Goal: Book appointment/travel/reservation

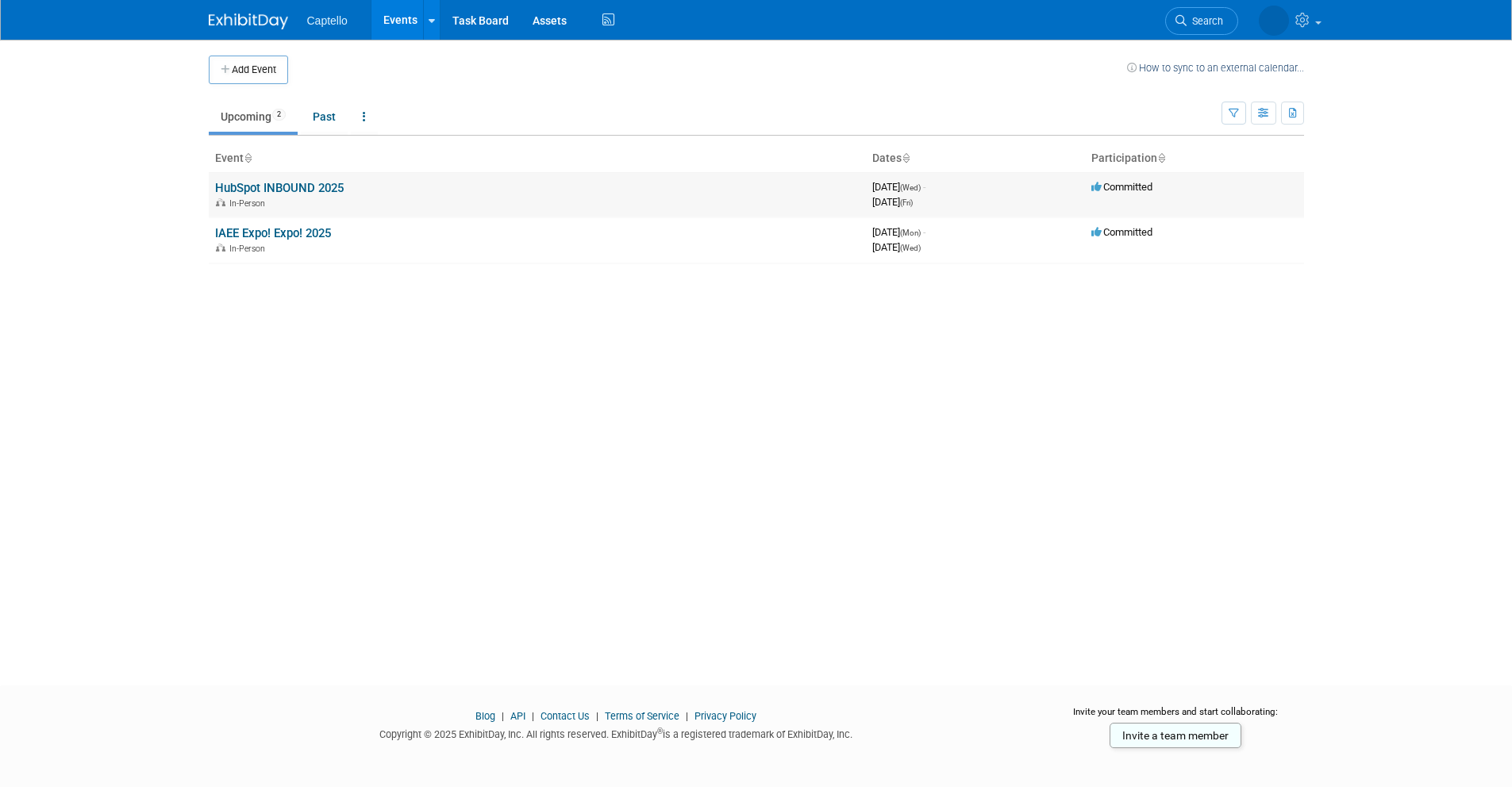
click at [276, 182] on link "HubSpot INBOUND 2025" at bounding box center [279, 188] width 129 height 15
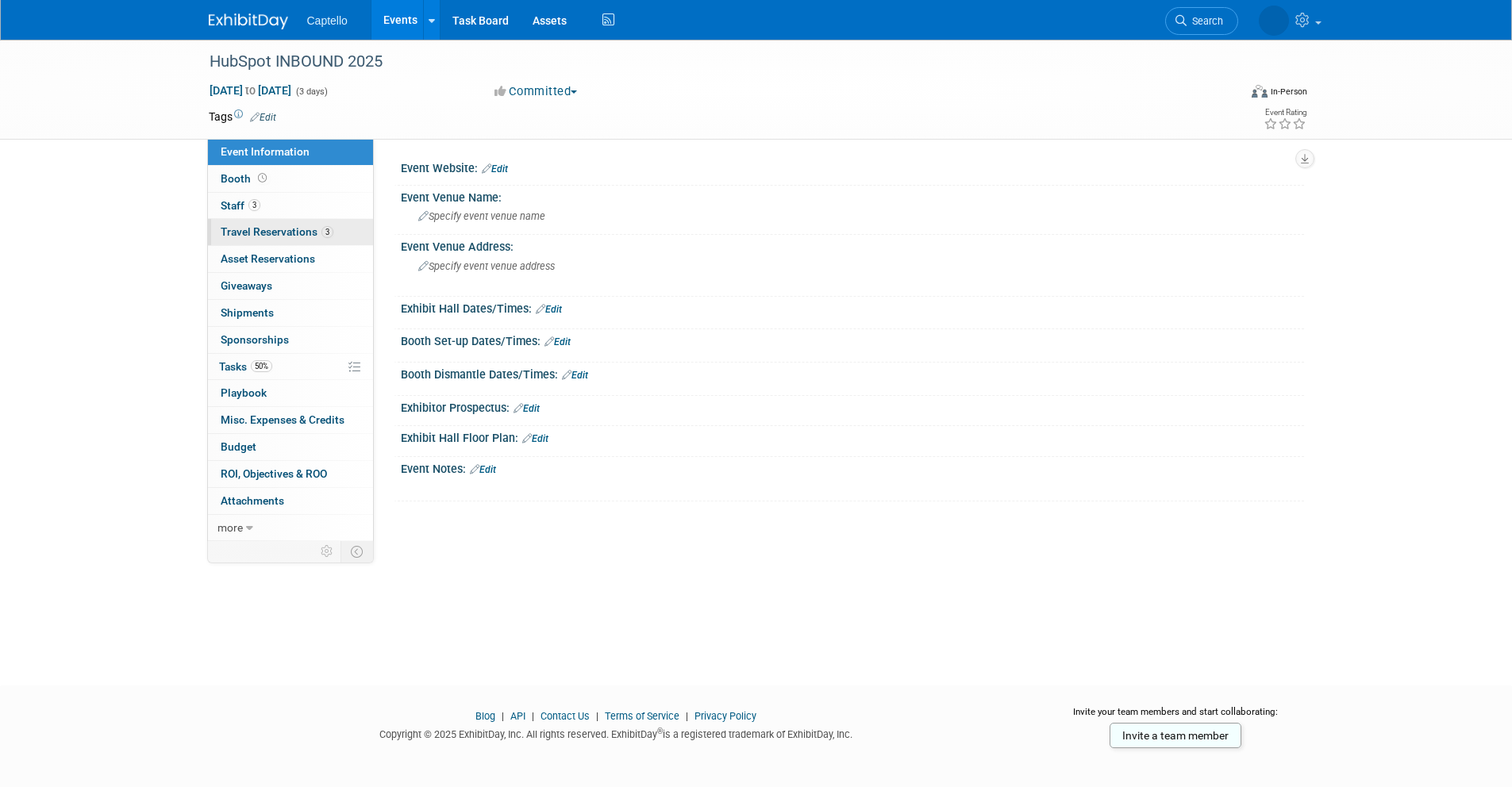
click at [288, 225] on span "Travel Reservations 3" at bounding box center [277, 231] width 113 height 13
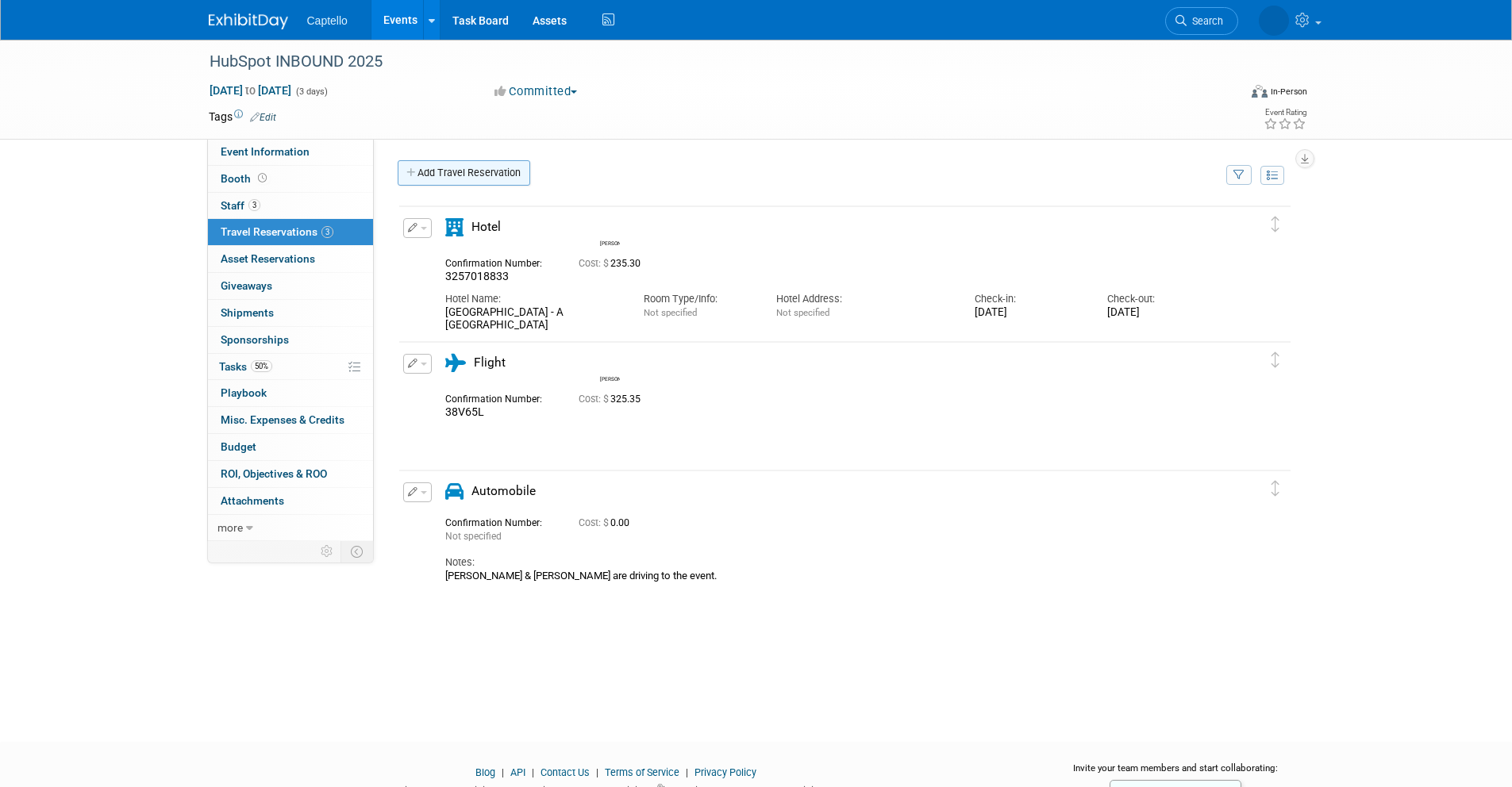
click at [452, 164] on link "Add Travel Reservation" at bounding box center [463, 172] width 132 height 25
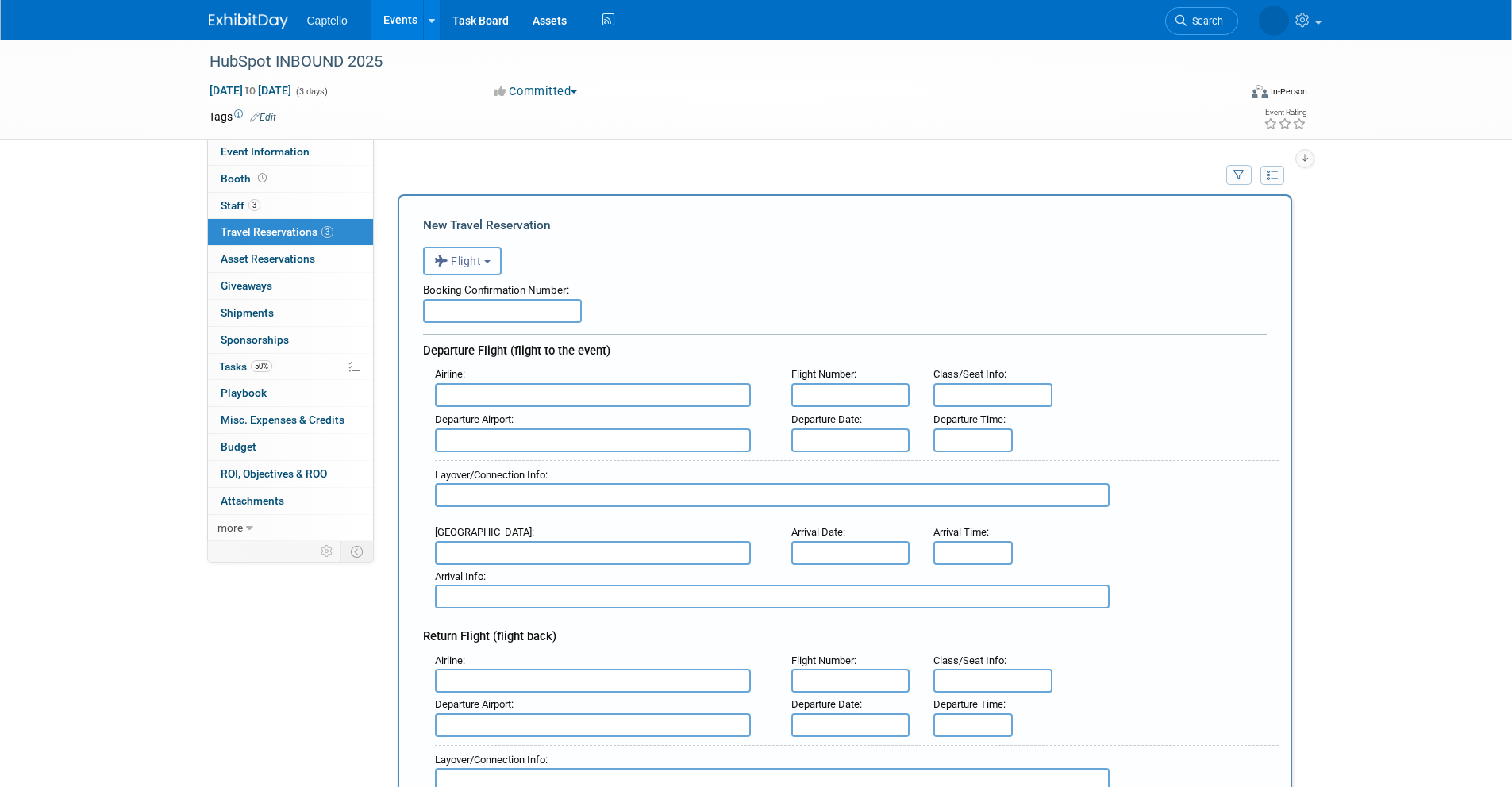
click at [475, 256] on span "Flight" at bounding box center [457, 261] width 48 height 13
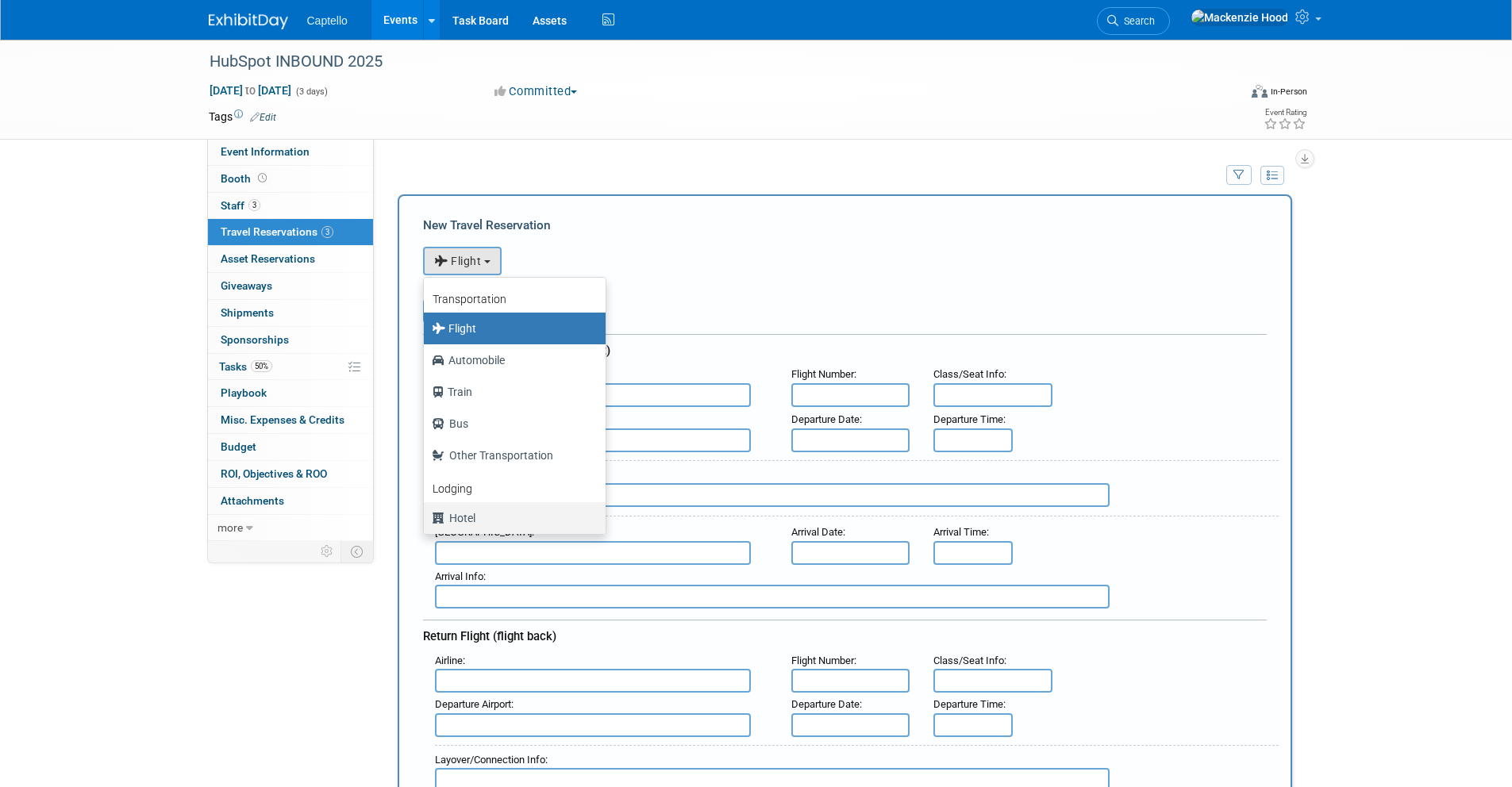
click at [510, 515] on label "Hotel" at bounding box center [511, 518] width 158 height 25
click at [426, 515] on input "Hotel" at bounding box center [421, 516] width 10 height 10
select select "6"
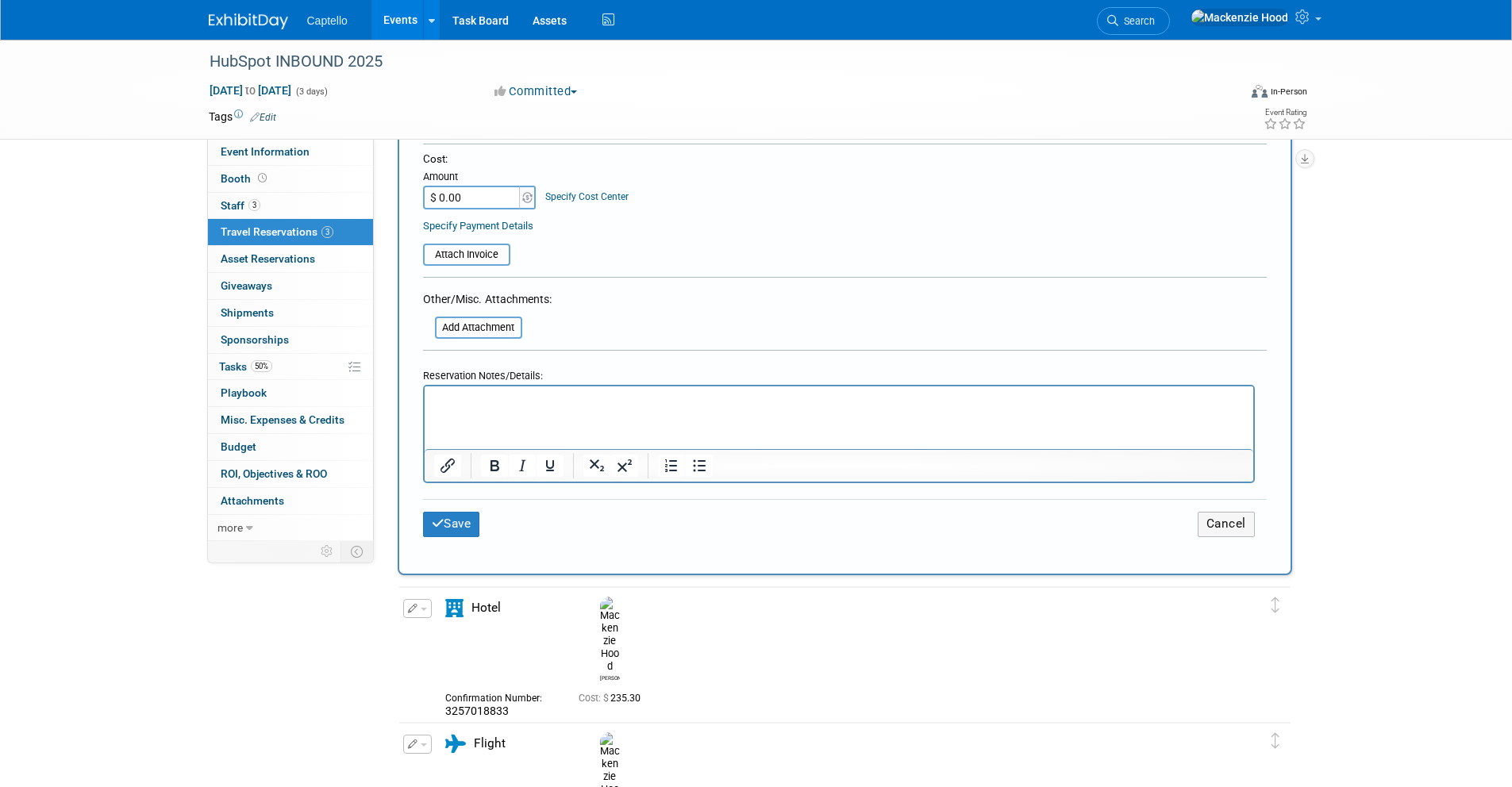
scroll to position [874, 0]
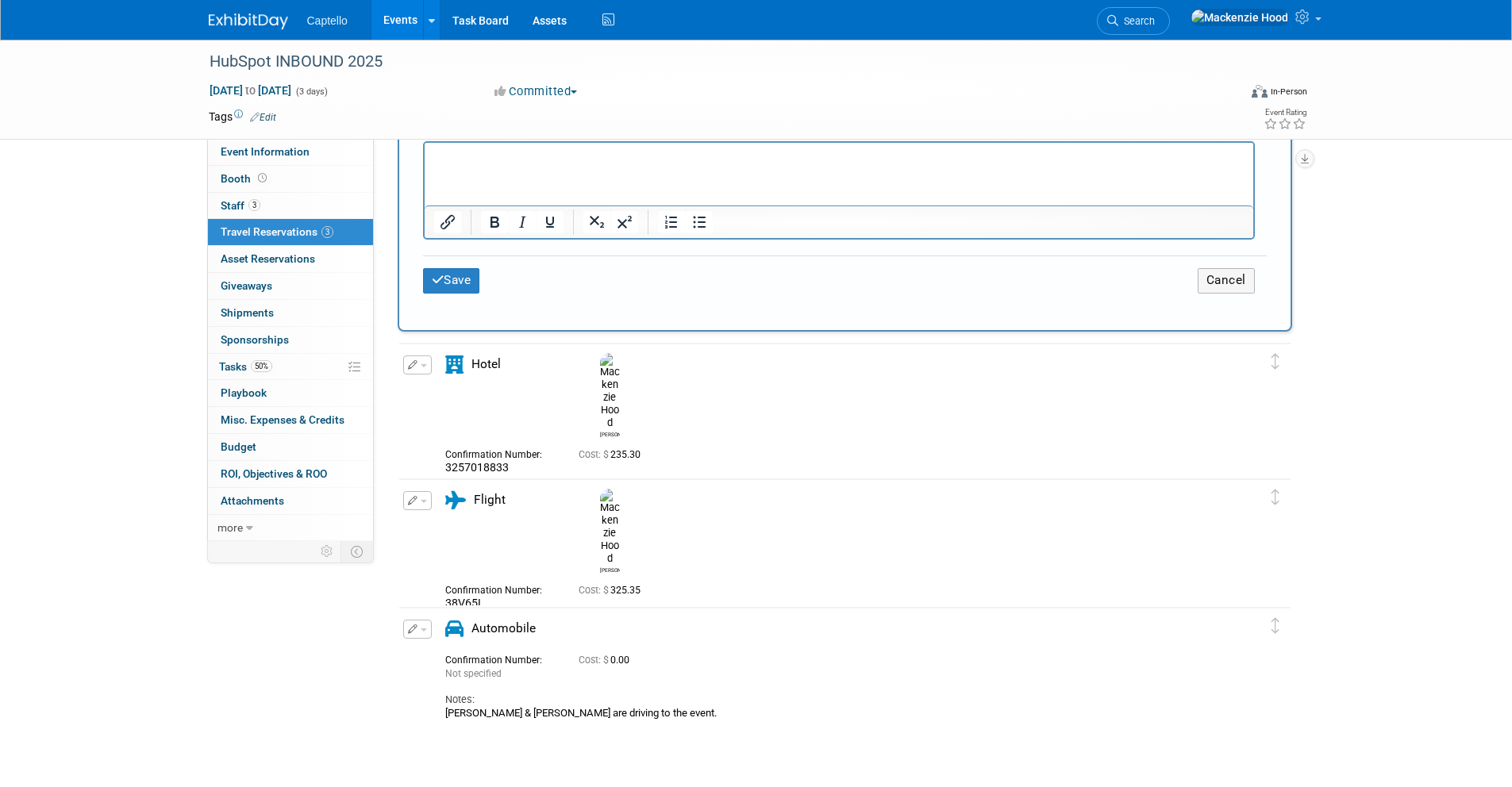
drag, startPoint x: 444, startPoint y: 449, endPoint x: 488, endPoint y: 468, distance: 47.9
click at [488, 498] on div "[GEOGRAPHIC_DATA] - A [GEOGRAPHIC_DATA]" at bounding box center [533, 511] width 175 height 27
copy div "[GEOGRAPHIC_DATA] - A [GEOGRAPHIC_DATA]"
click at [493, 498] on div "[GEOGRAPHIC_DATA] - A [GEOGRAPHIC_DATA]" at bounding box center [533, 511] width 175 height 27
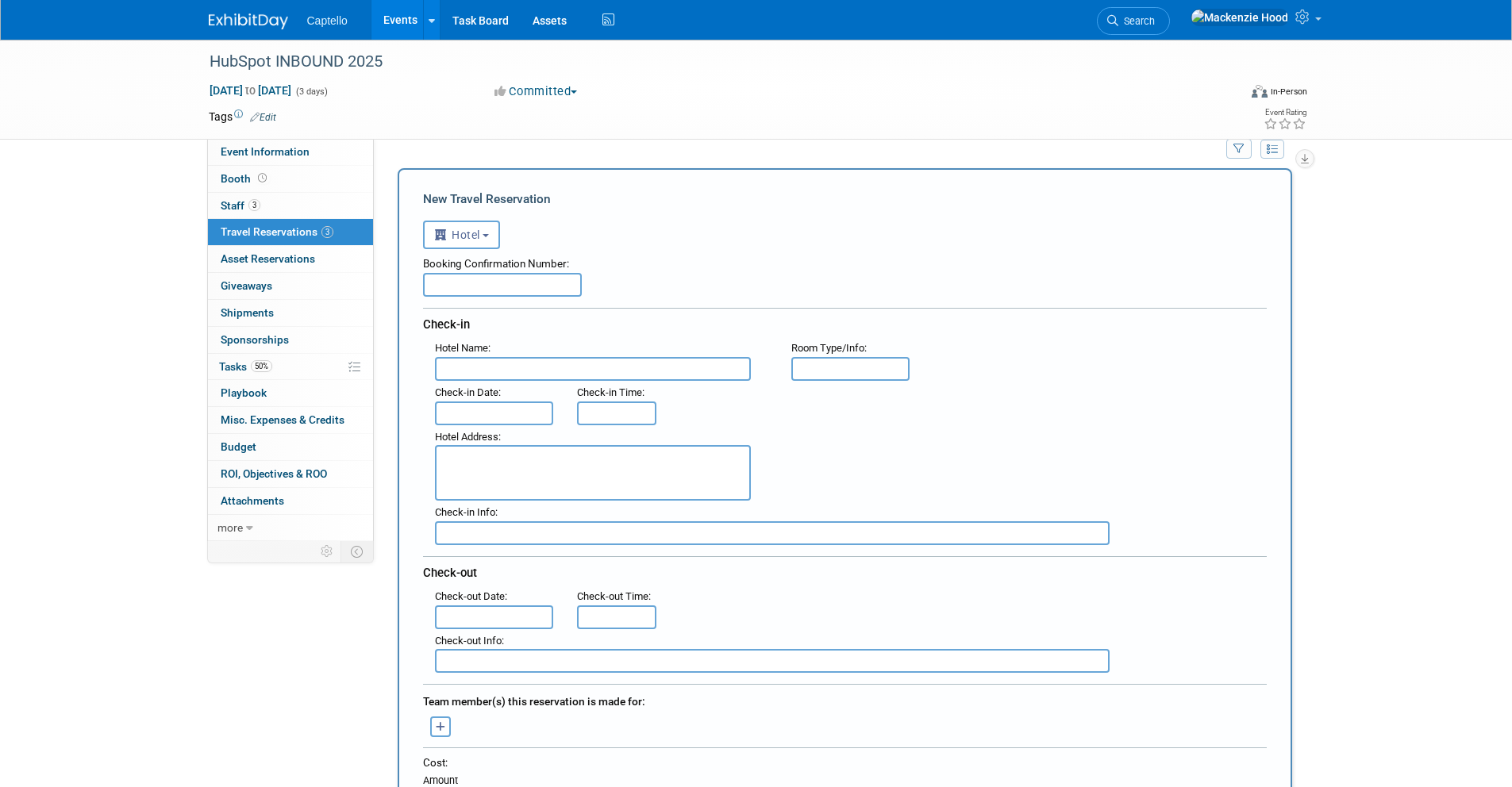
scroll to position [59, 0]
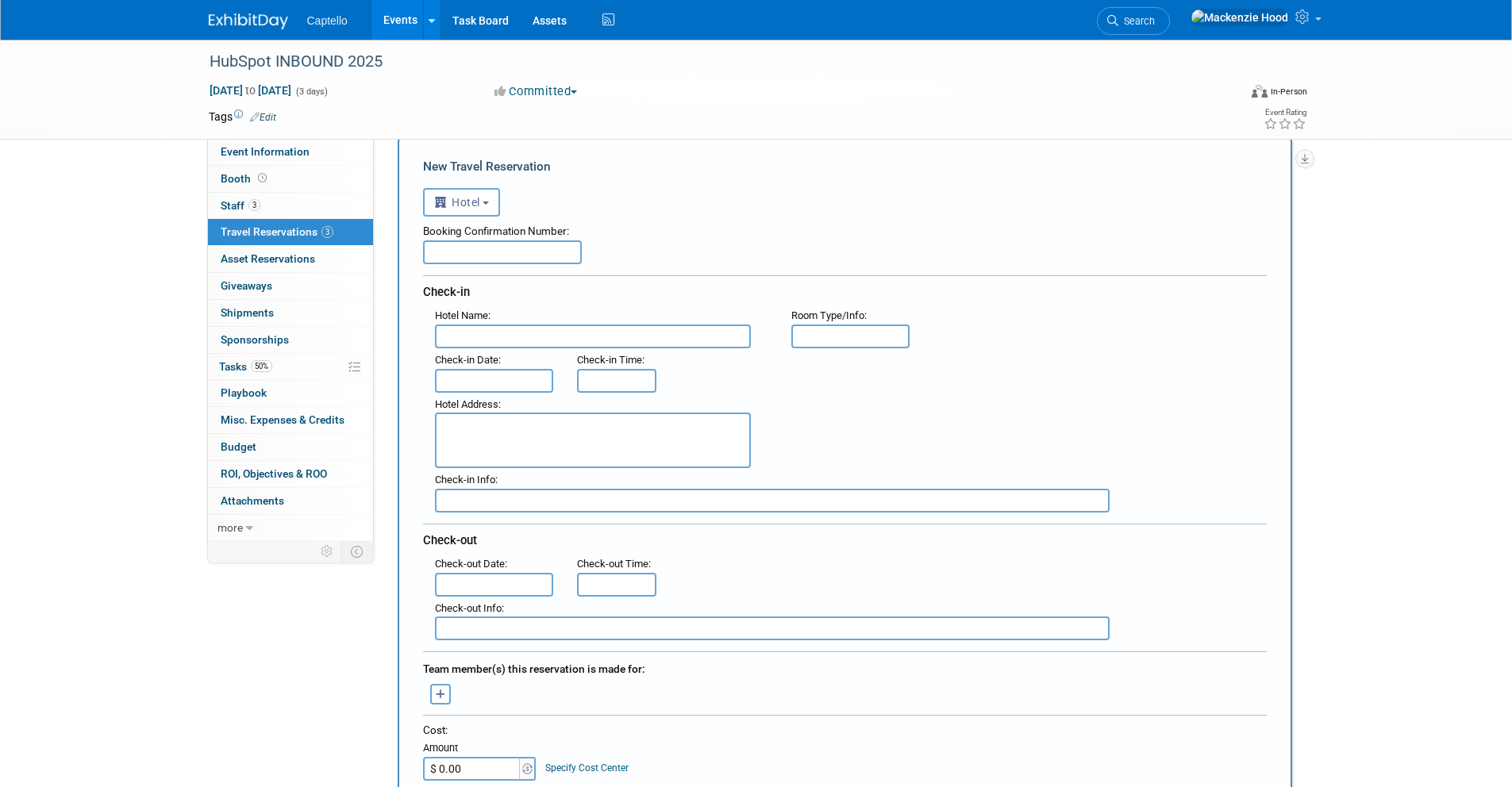
click at [529, 330] on input "text" at bounding box center [592, 337] width 316 height 24
paste input "[GEOGRAPHIC_DATA] - A [GEOGRAPHIC_DATA]"
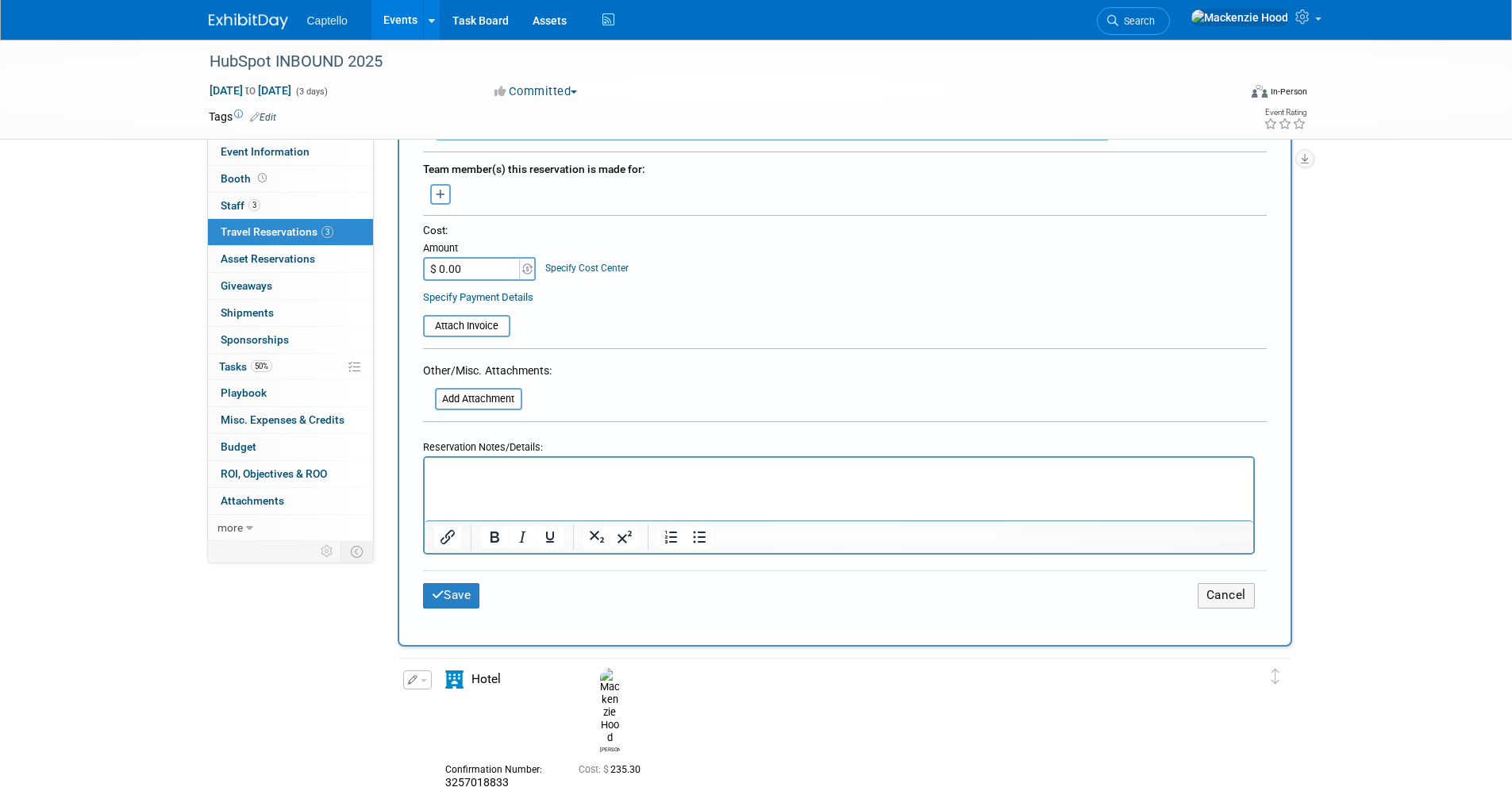
scroll to position [473, 0]
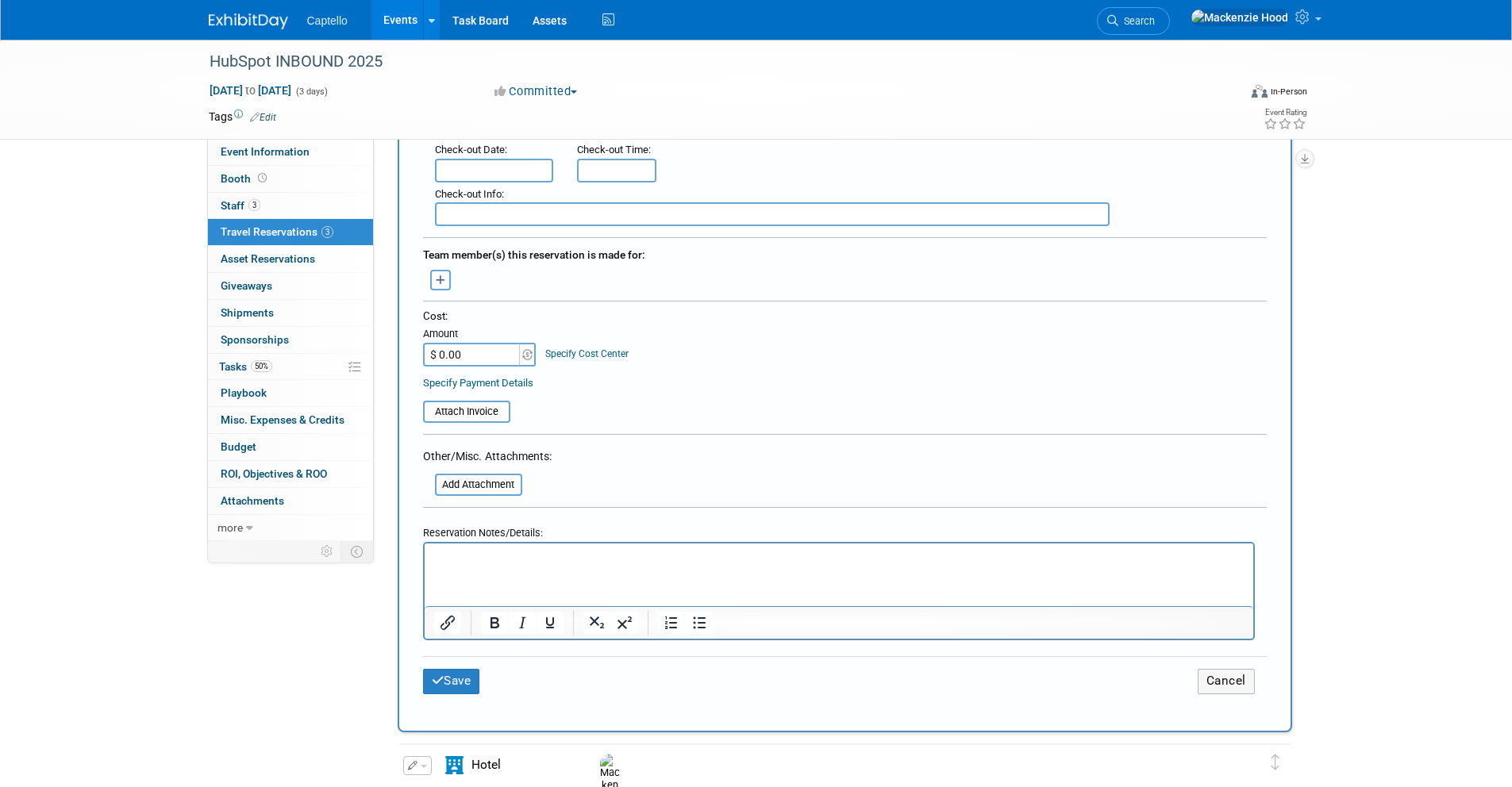
type input "[GEOGRAPHIC_DATA] - A [GEOGRAPHIC_DATA]"
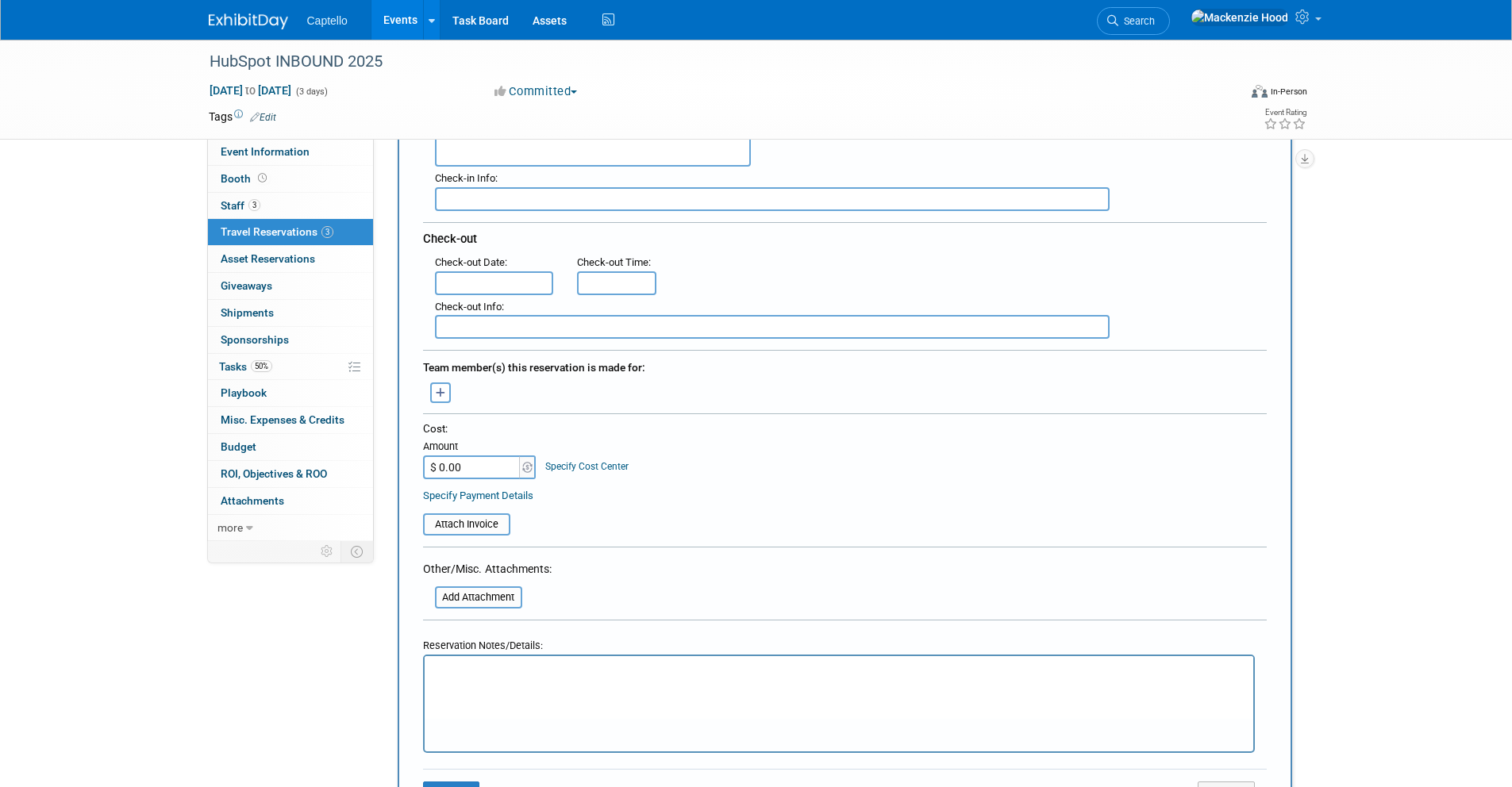
scroll to position [192, 0]
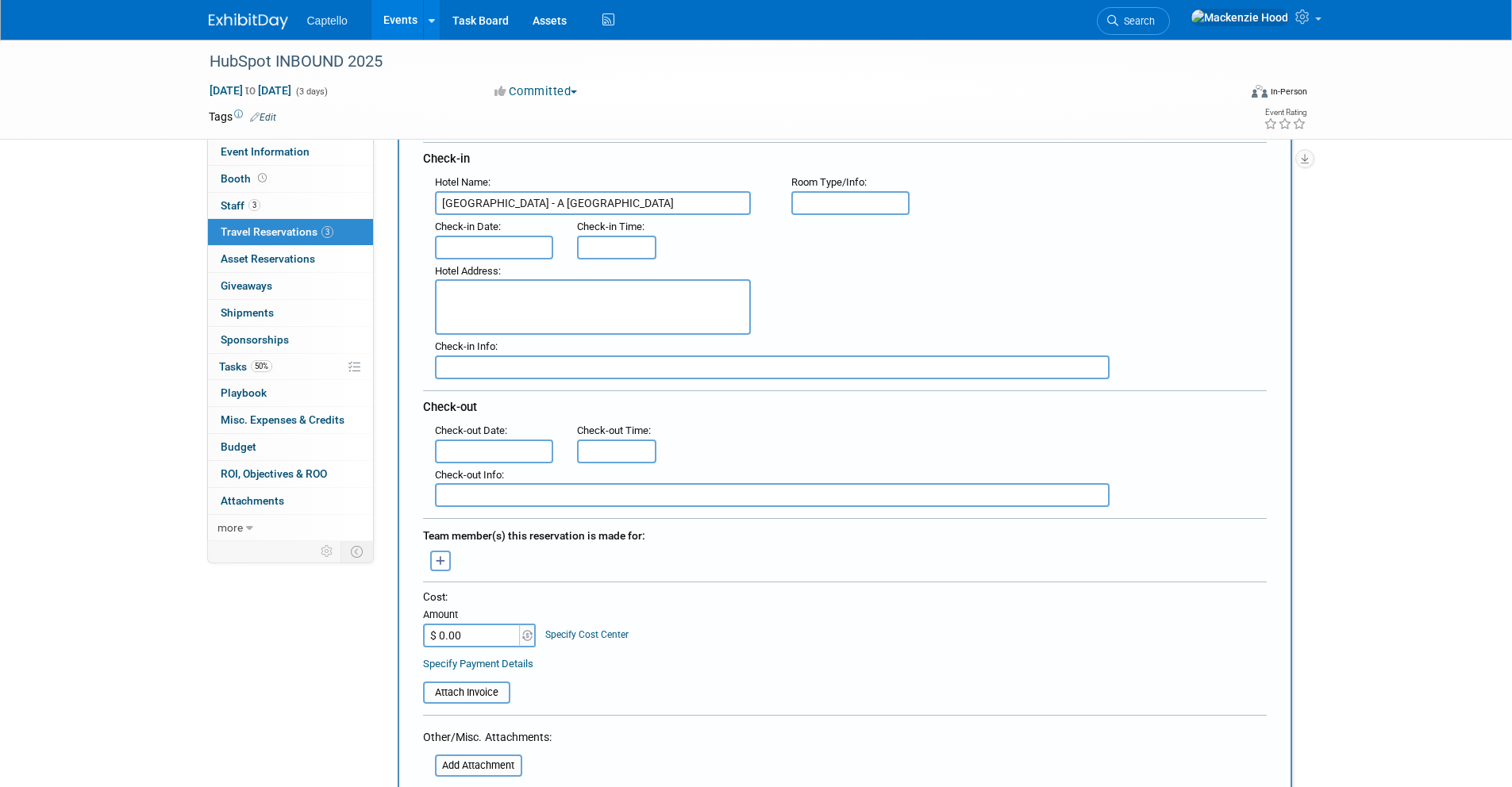
click at [494, 246] on input "text" at bounding box center [494, 248] width 120 height 24
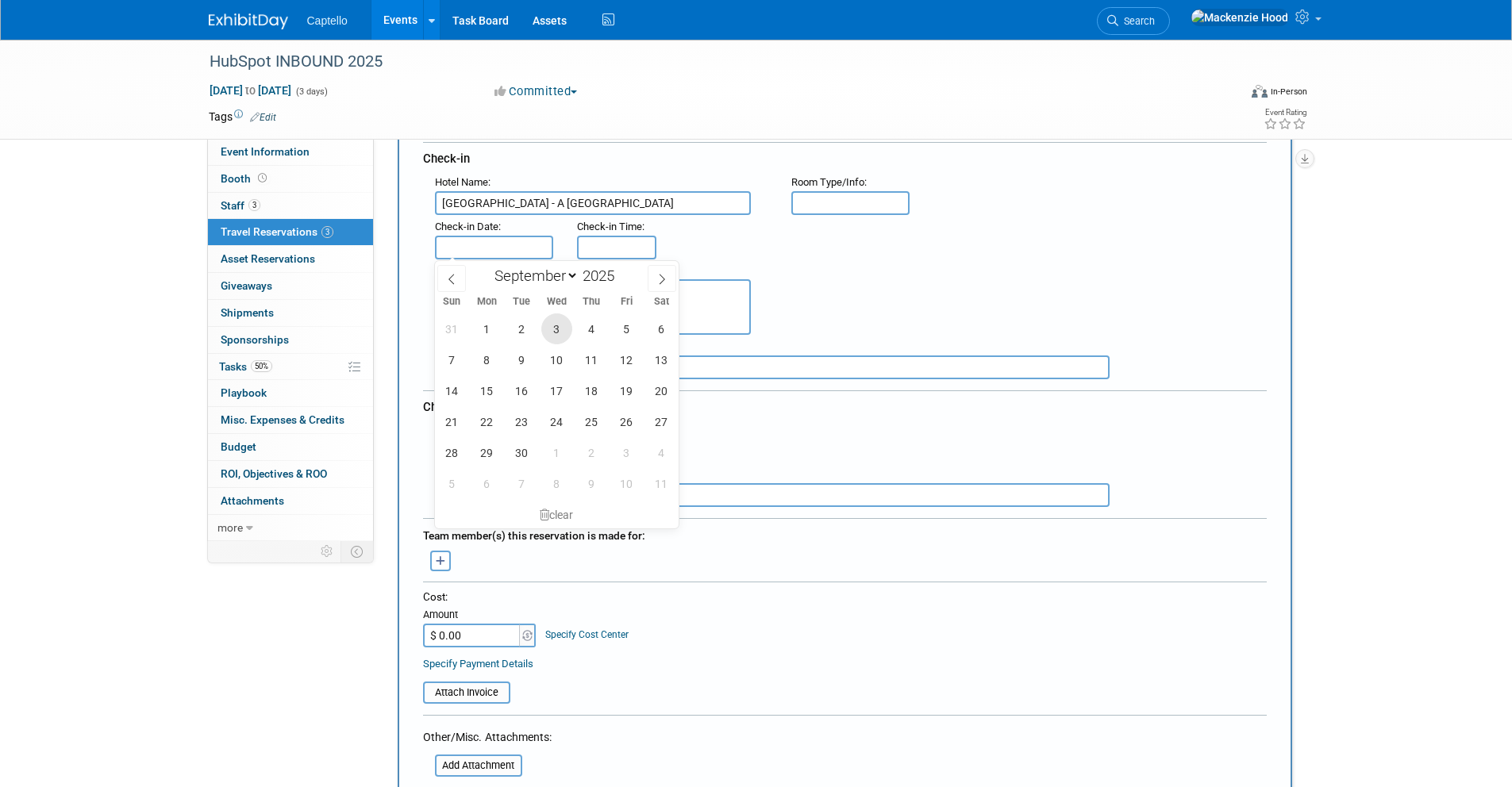
click at [550, 333] on span "3" at bounding box center [557, 329] width 31 height 31
type input "[DATE]"
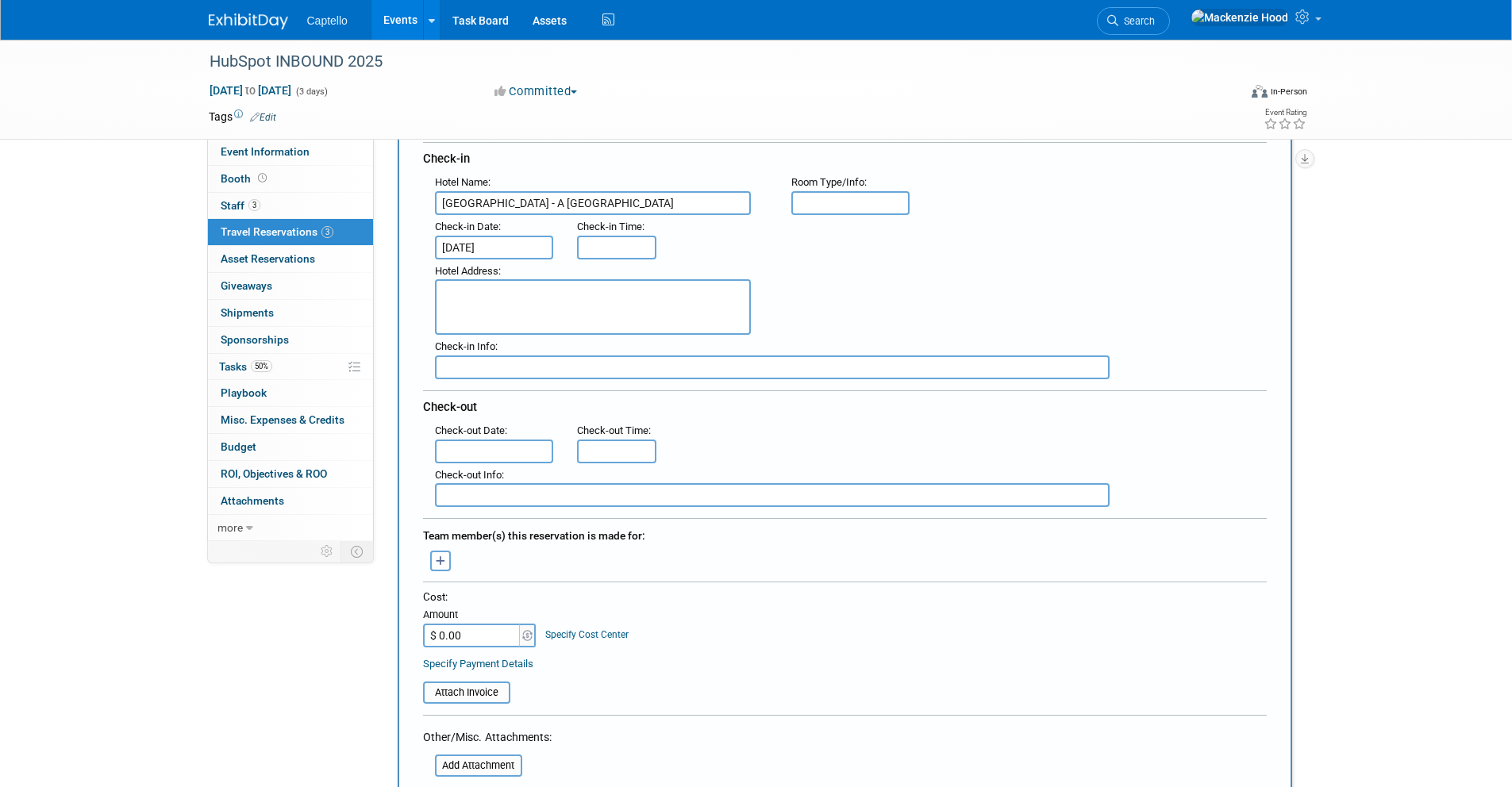
click at [476, 451] on input "text" at bounding box center [494, 452] width 120 height 24
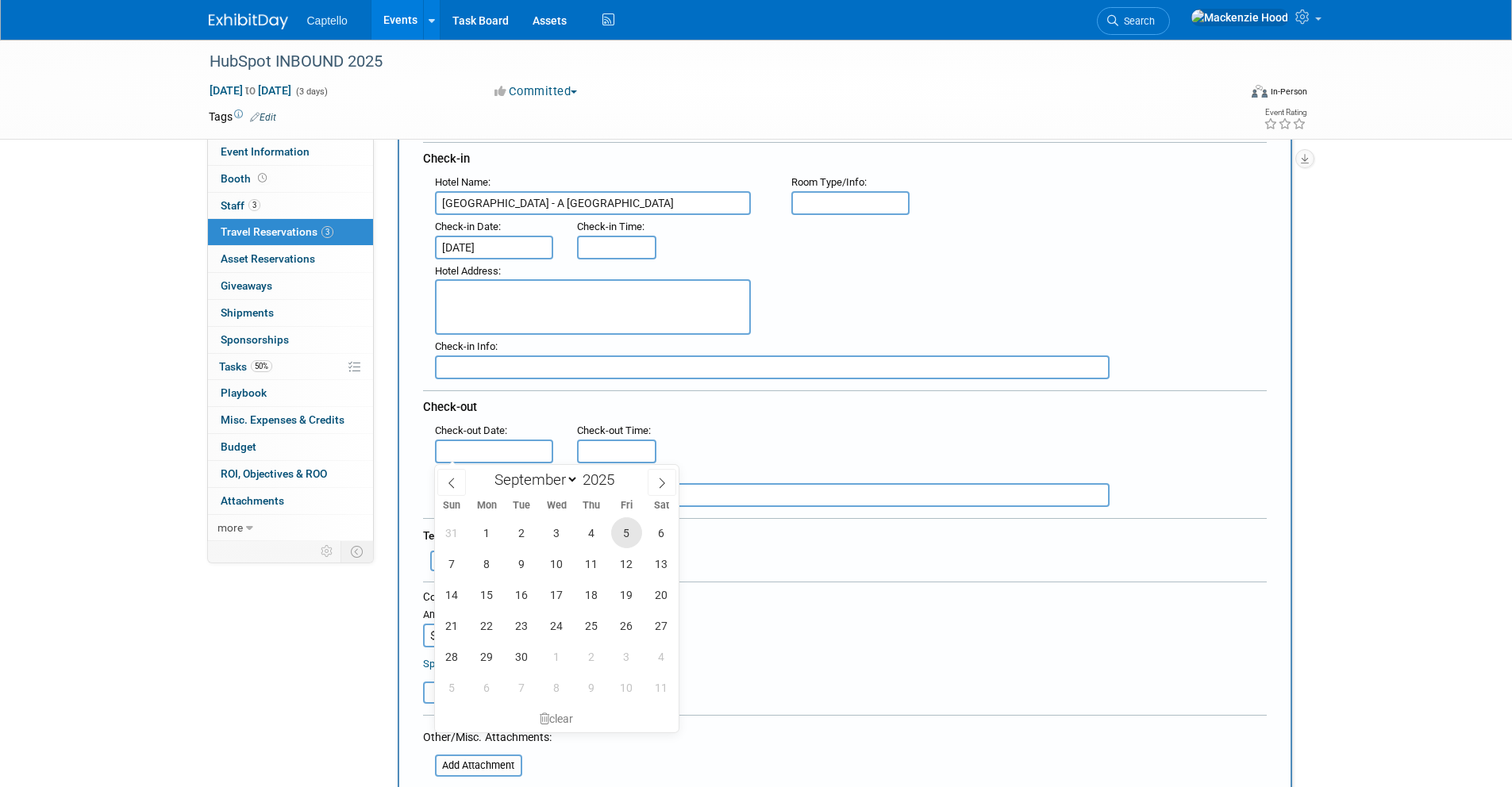
click at [617, 529] on span "5" at bounding box center [627, 533] width 31 height 31
type input "[DATE]"
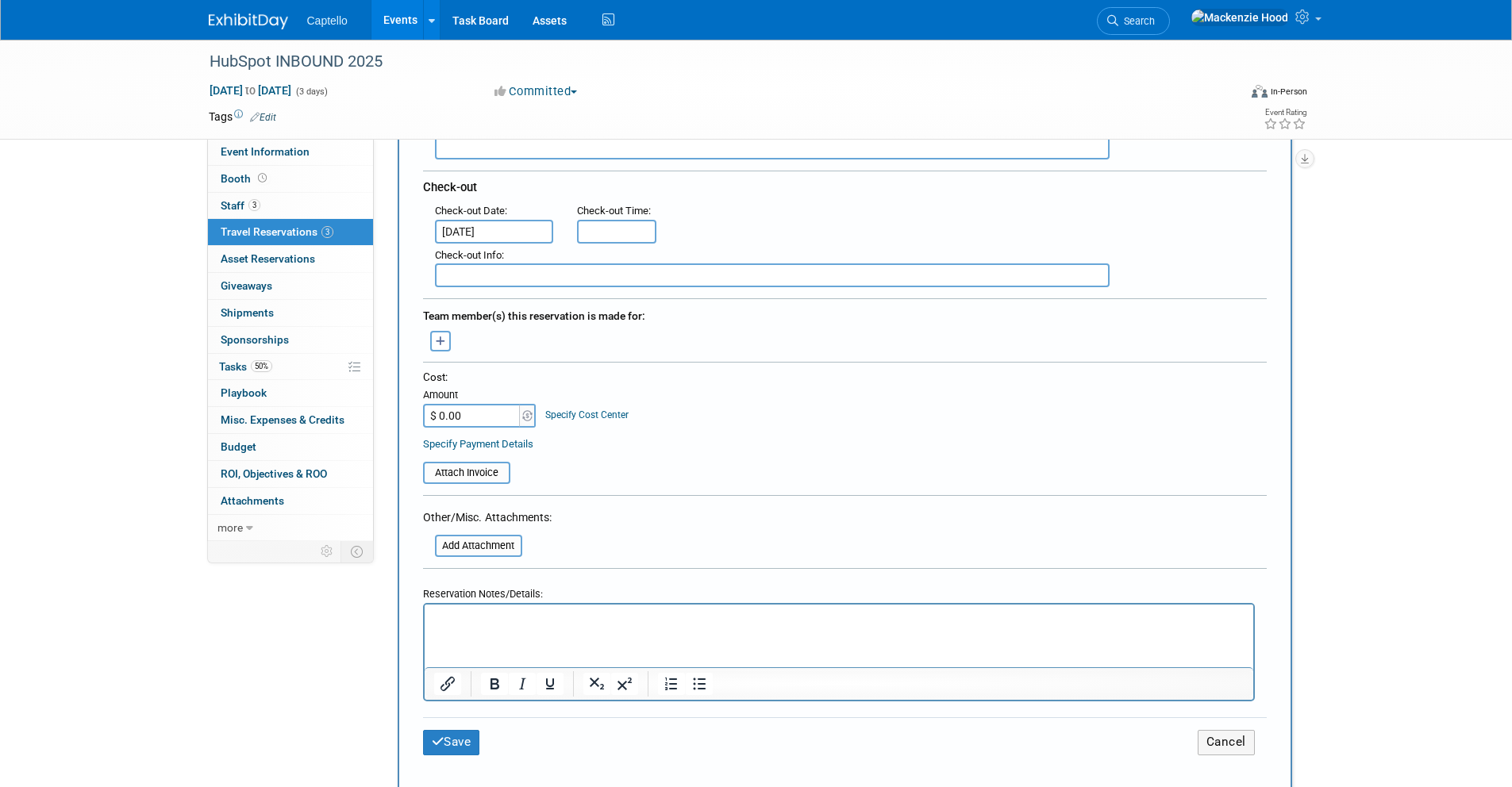
scroll to position [413, 0]
click at [458, 739] on button "Save" at bounding box center [452, 742] width 57 height 24
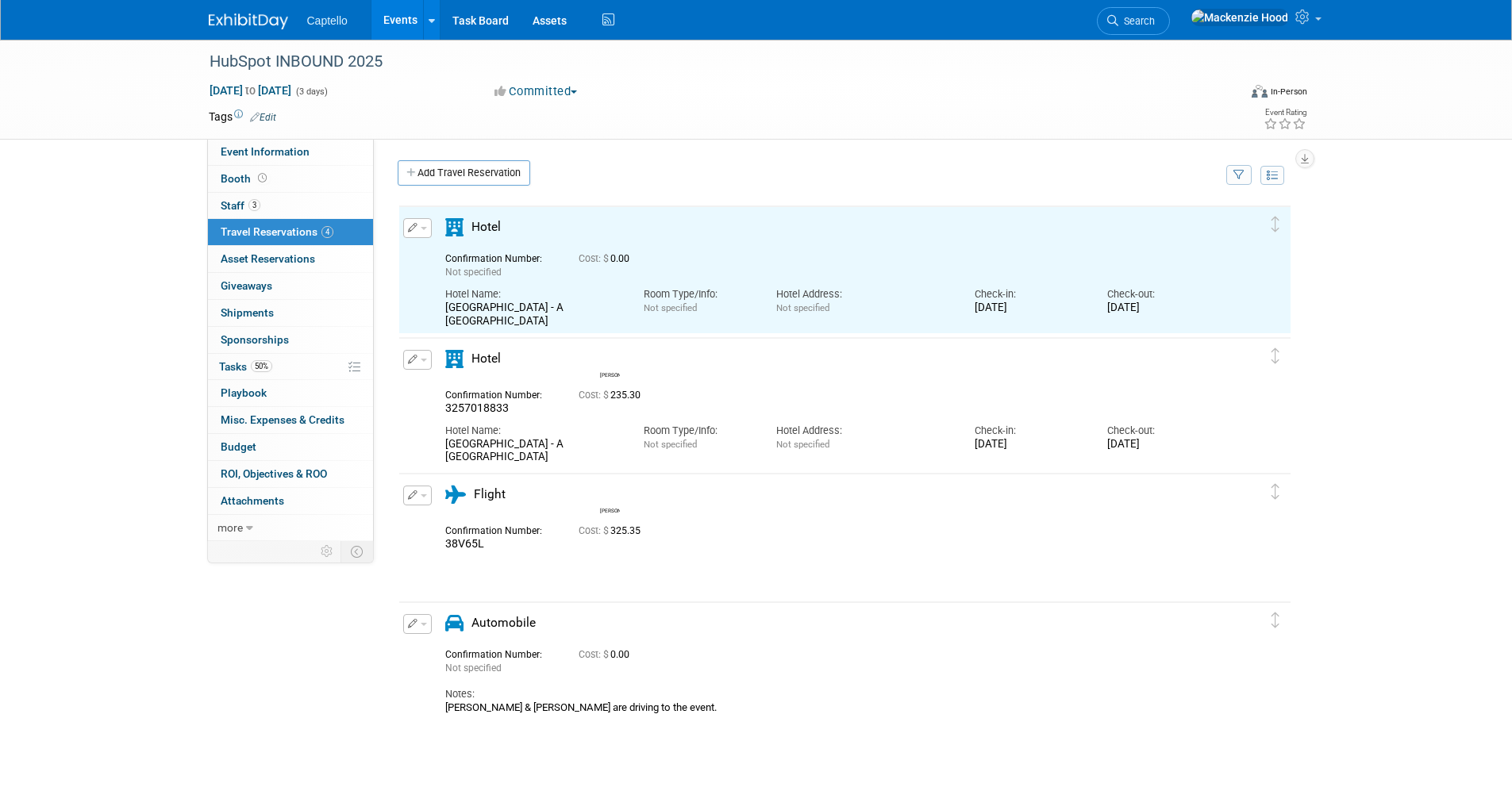
scroll to position [0, 0]
click at [410, 231] on icon "button" at bounding box center [413, 228] width 10 height 10
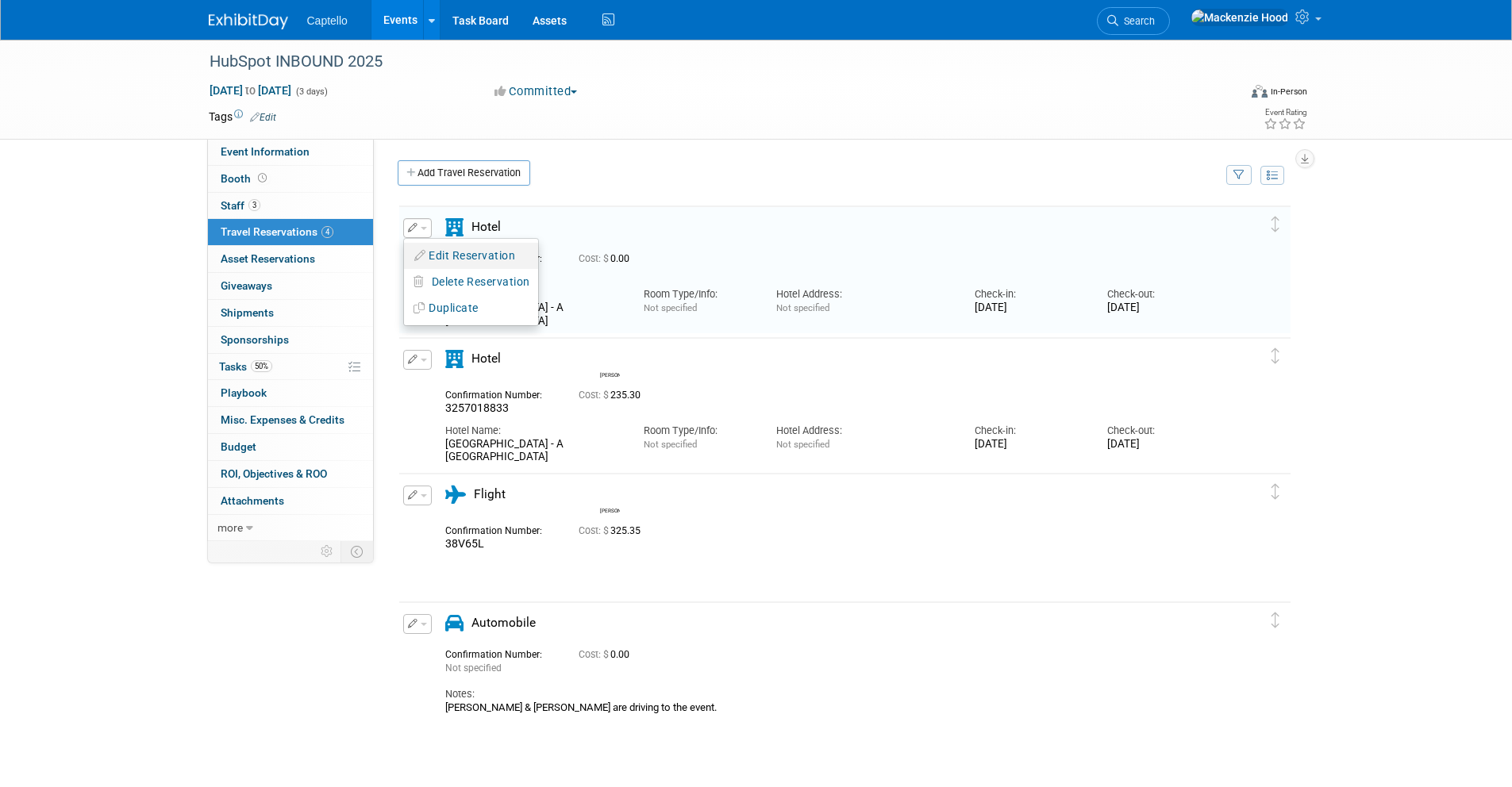
click at [464, 259] on button "Edit Reservation" at bounding box center [471, 255] width 134 height 23
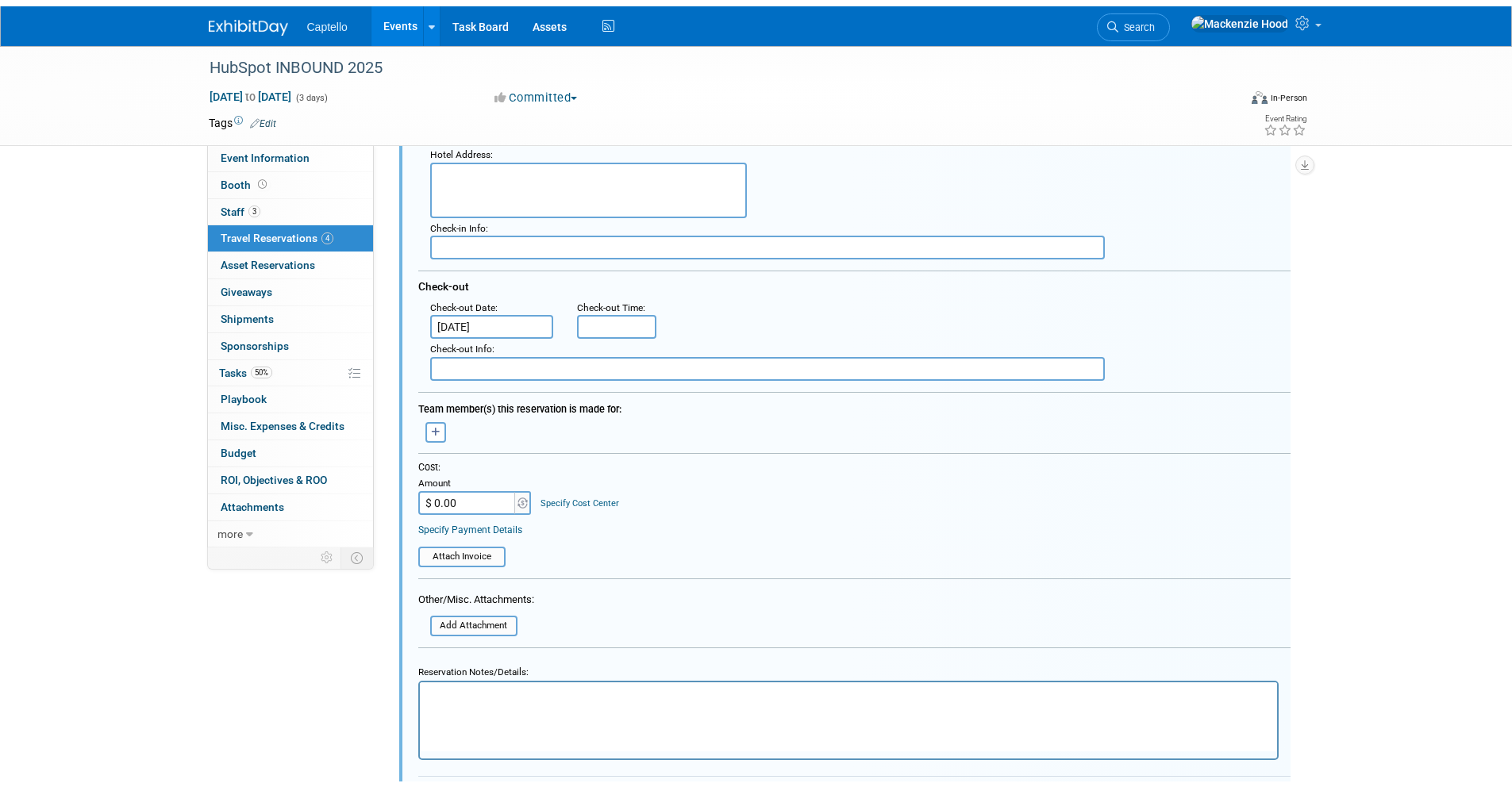
scroll to position [416, 0]
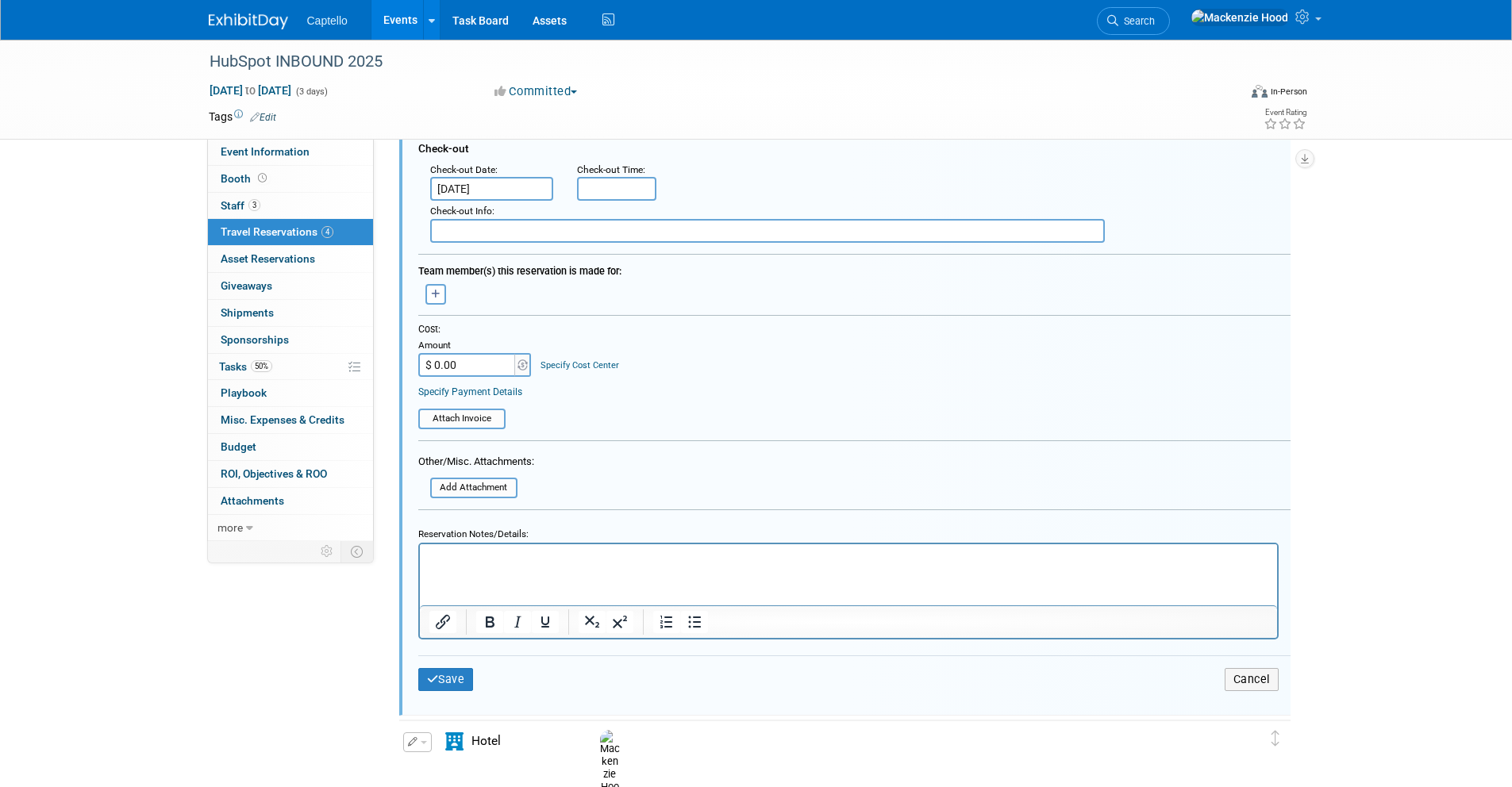
click at [521, 564] on p "Rich Text Area. Press ALT-0 for help." at bounding box center [848, 557] width 839 height 15
click at [438, 677] on button "Save" at bounding box center [446, 680] width 55 height 23
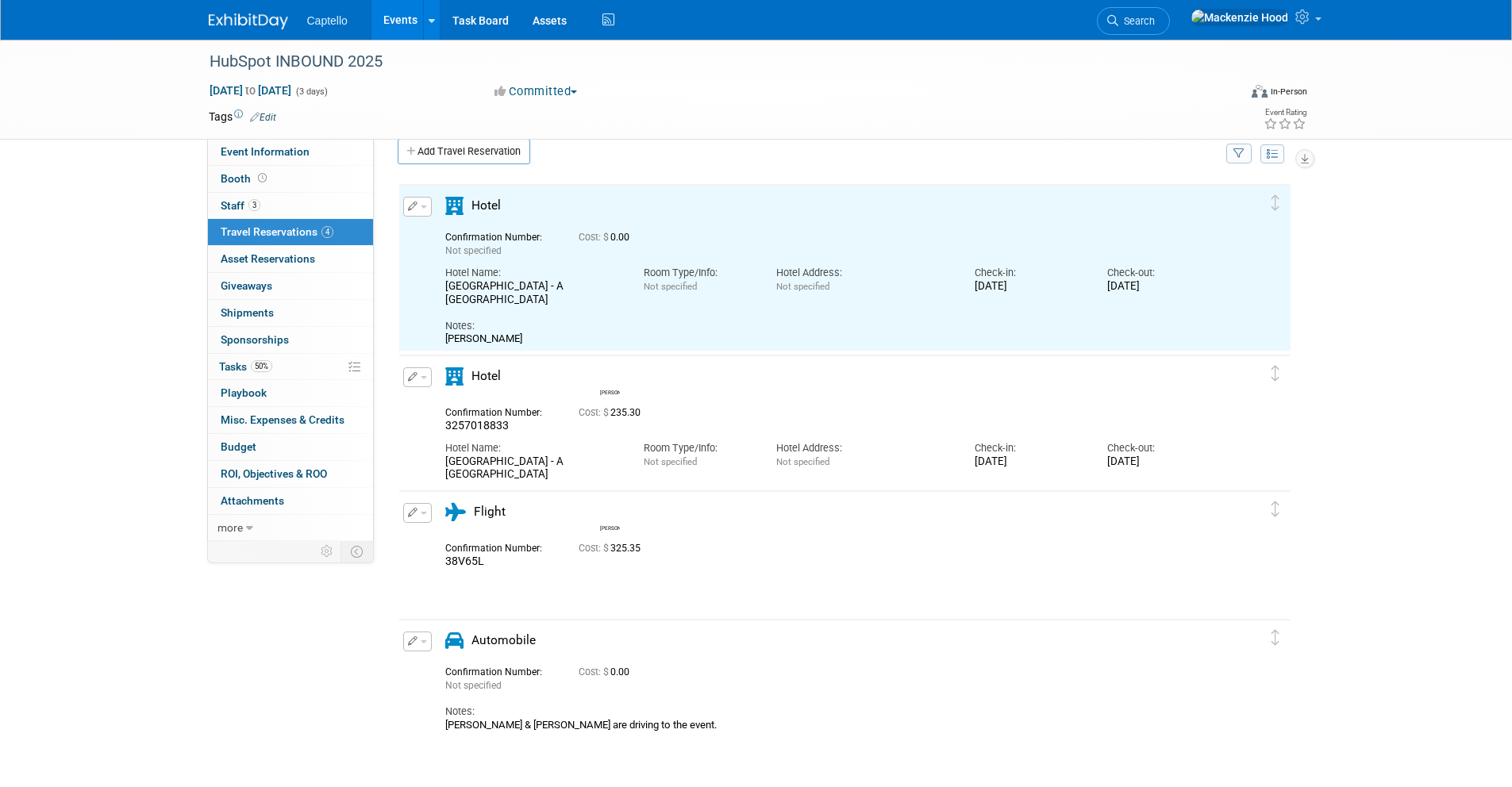
scroll to position [0, 0]
